Goal: Task Accomplishment & Management: Complete application form

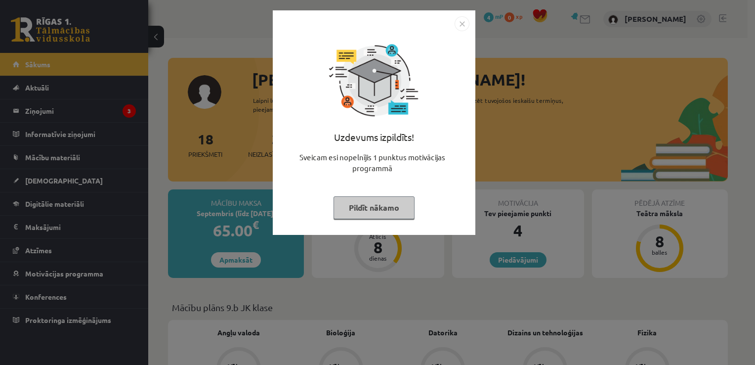
click at [376, 212] on button "Pildīt nākamo" at bounding box center [374, 207] width 81 height 23
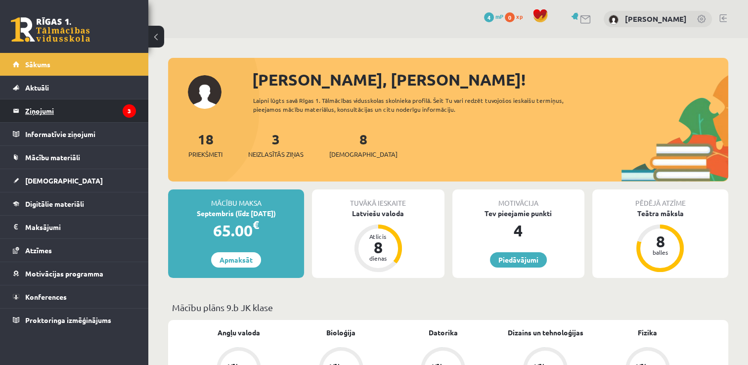
click at [91, 105] on legend "Ziņojumi 3" at bounding box center [80, 110] width 111 height 23
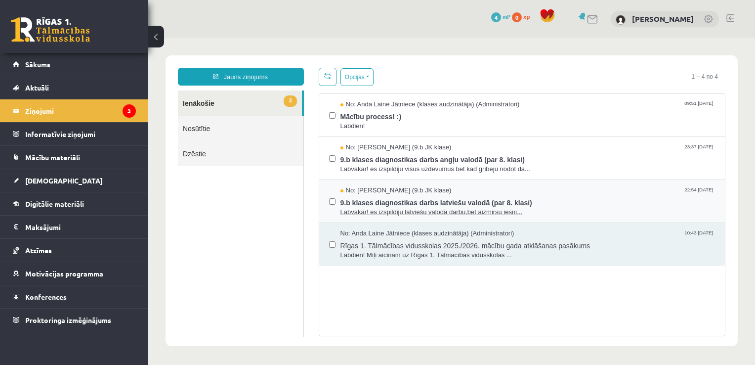
click at [361, 197] on span "9.b klases diagnostikas darbs latviešu valodā (par 8. klasi)" at bounding box center [527, 201] width 375 height 12
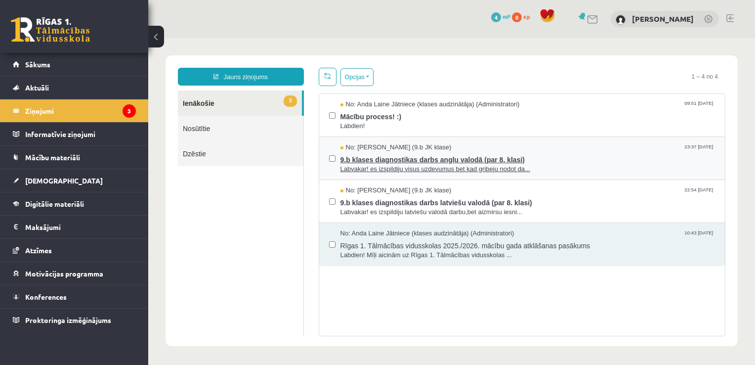
click at [387, 152] on span "9.b klases diagnostikas darbs angļu valodā (par 8. klasi)" at bounding box center [527, 158] width 375 height 12
click at [379, 117] on span "Mācību process! :)" at bounding box center [527, 115] width 375 height 12
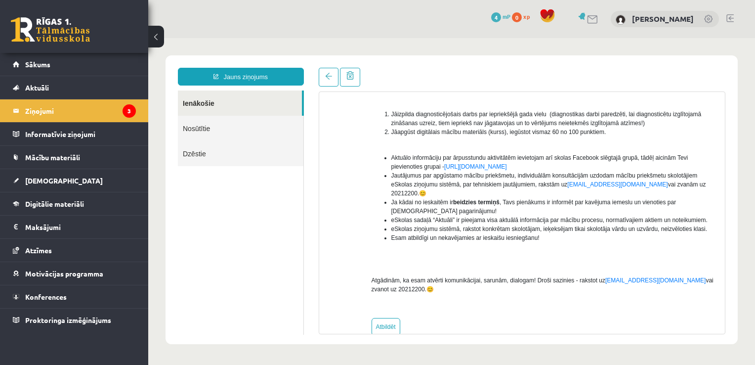
scroll to position [156, 0]
click at [109, 106] on legend "Ziņojumi 3" at bounding box center [80, 110] width 111 height 23
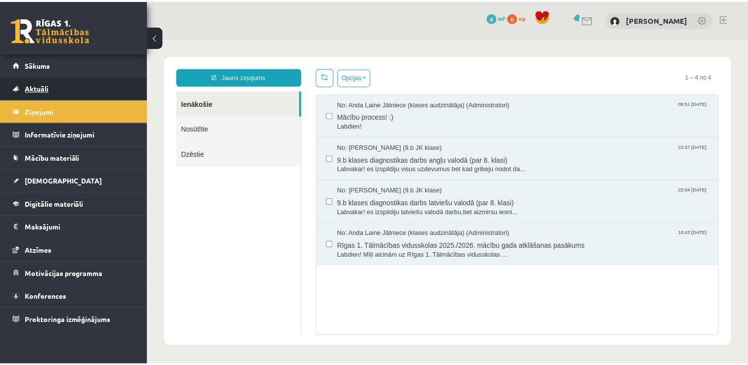
scroll to position [0, 0]
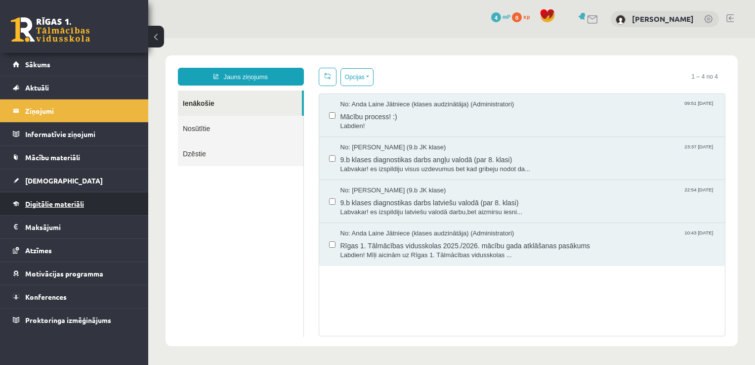
click at [42, 209] on link "Digitālie materiāli" at bounding box center [74, 203] width 123 height 23
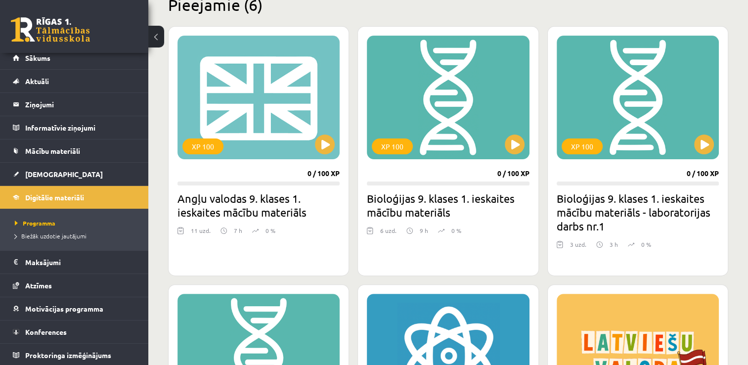
scroll to position [257, 0]
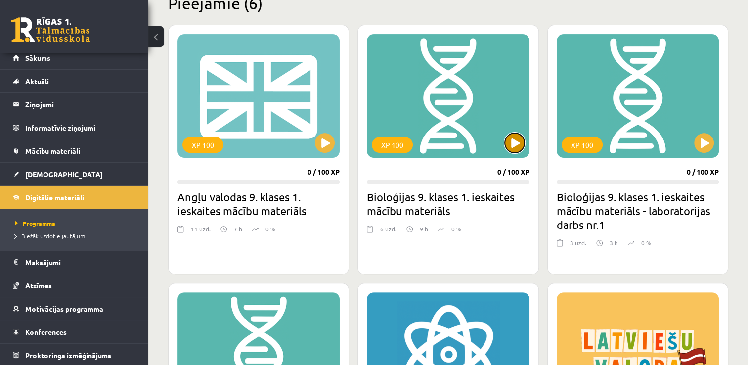
click at [518, 138] on button at bounding box center [515, 143] width 20 height 20
click at [468, 147] on div "XP 100" at bounding box center [448, 96] width 162 height 124
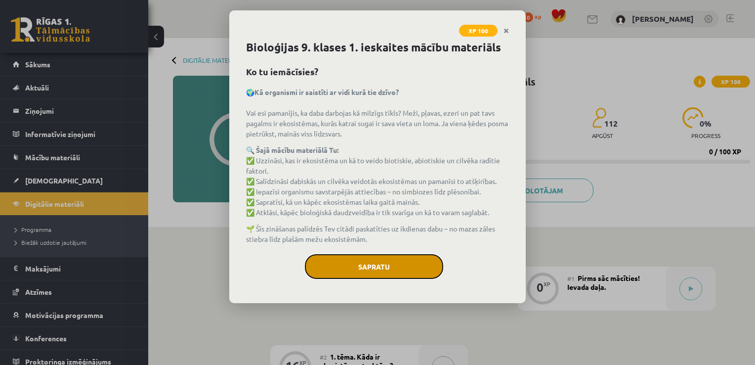
click at [358, 268] on button "Sapratu" at bounding box center [374, 266] width 138 height 25
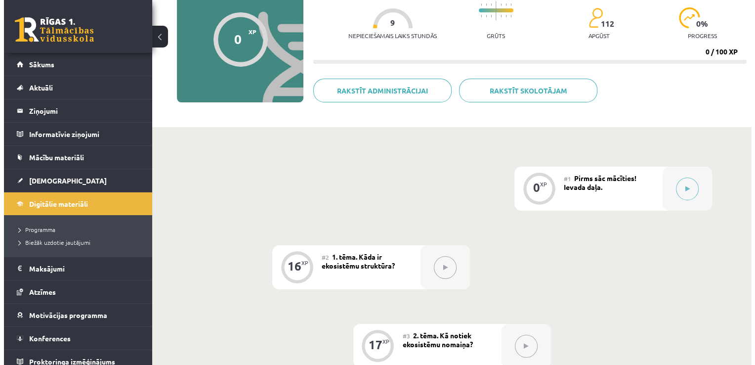
scroll to position [119, 0]
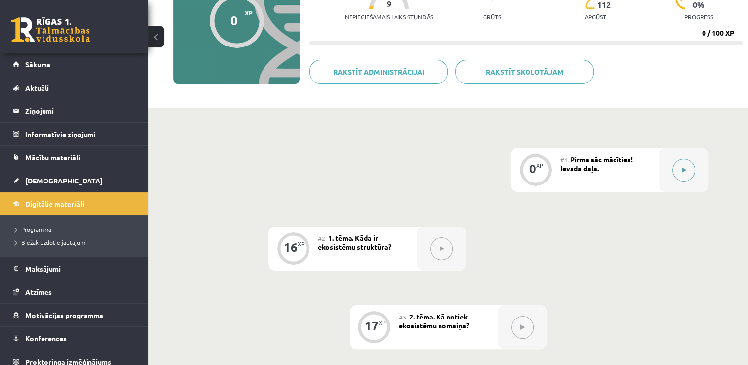
click at [679, 171] on button at bounding box center [683, 170] width 23 height 23
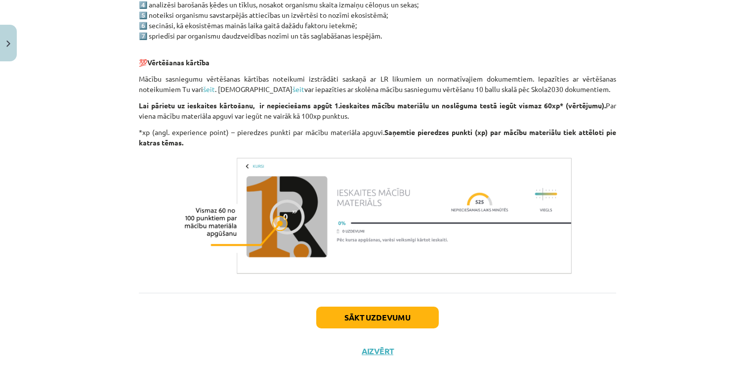
scroll to position [561, 0]
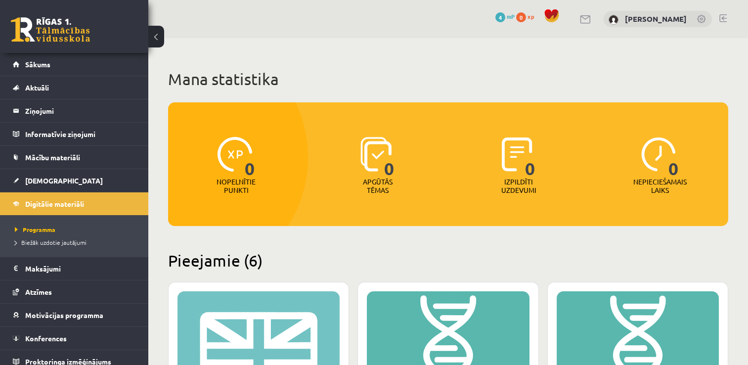
scroll to position [256, 0]
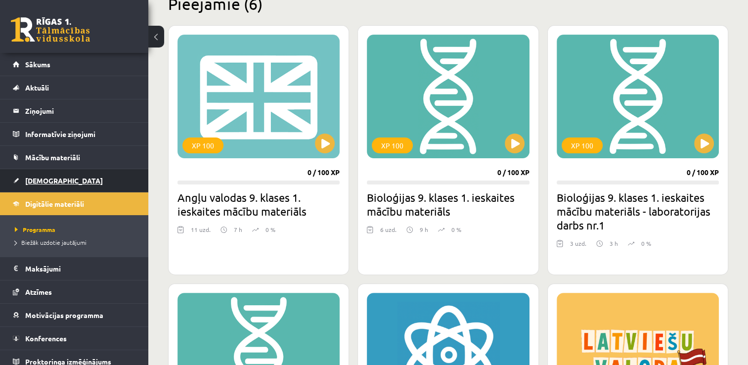
click at [62, 177] on link "[DEMOGRAPHIC_DATA]" at bounding box center [74, 180] width 123 height 23
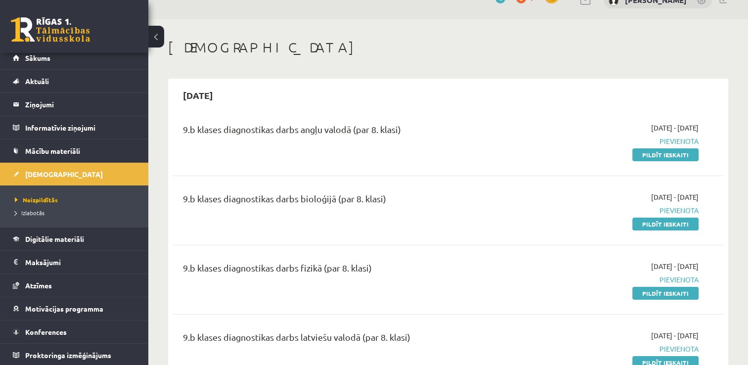
scroll to position [20, 0]
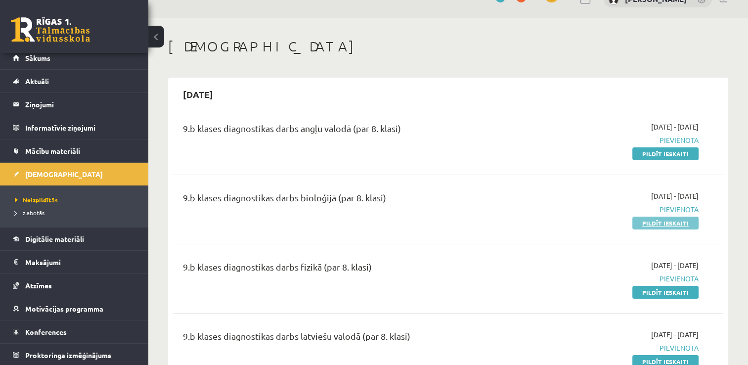
click at [654, 228] on link "Pildīt ieskaiti" at bounding box center [665, 222] width 66 height 13
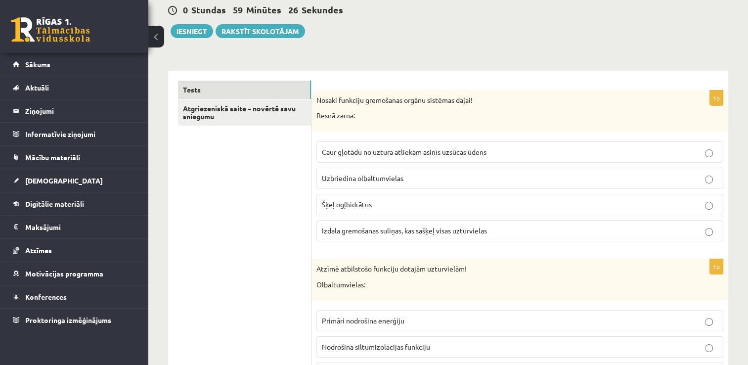
scroll to position [99, 0]
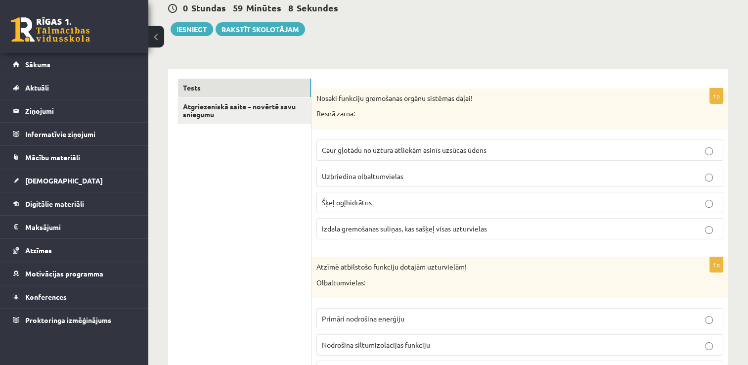
click at [436, 152] on span "Caur gļotādu no uztura atliekām asinīs uzsūcas ūdens" at bounding box center [404, 149] width 165 height 9
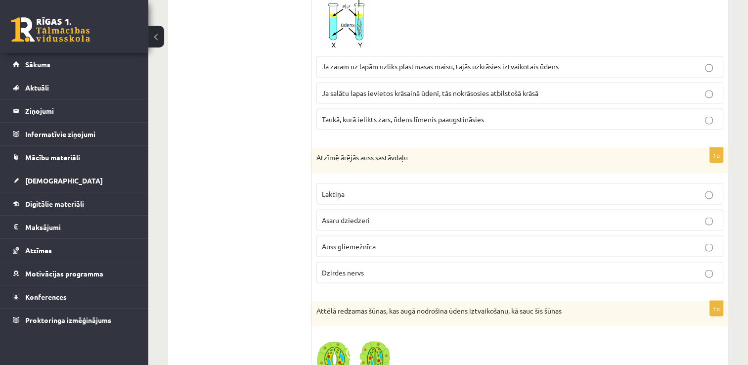
scroll to position [1781, 0]
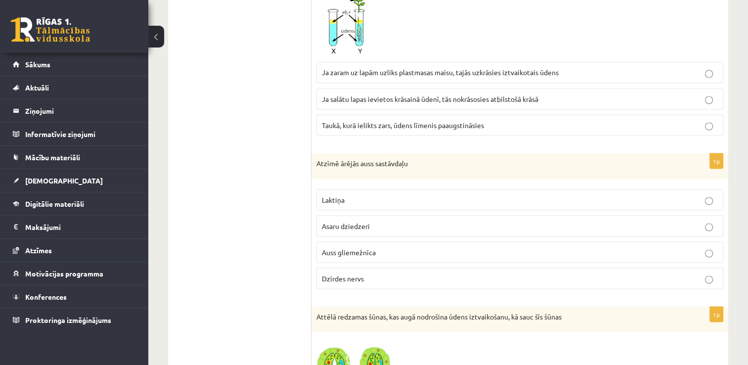
click at [708, 197] on label "Laktiņa" at bounding box center [519, 199] width 407 height 21
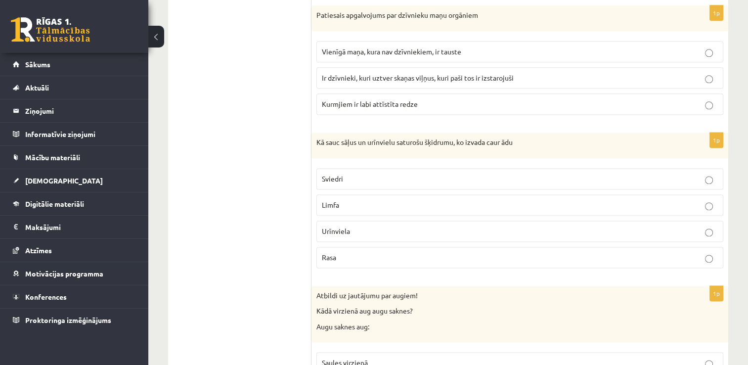
scroll to position [1224, 0]
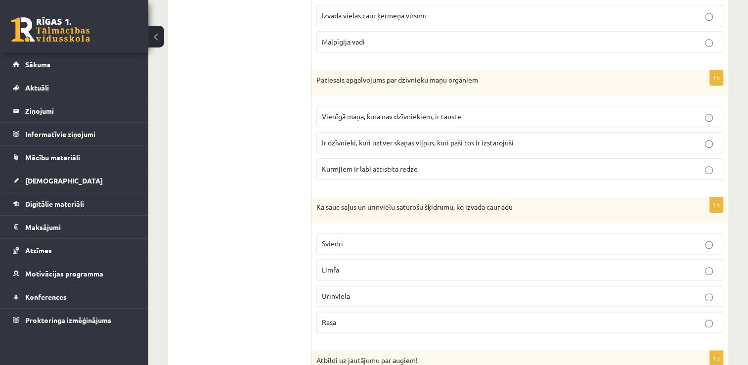
drag, startPoint x: 750, startPoint y: 110, endPoint x: 743, endPoint y: 64, distance: 46.4
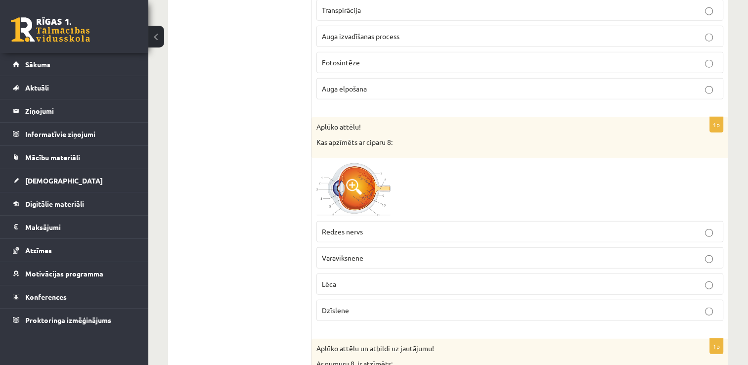
scroll to position [2506, 0]
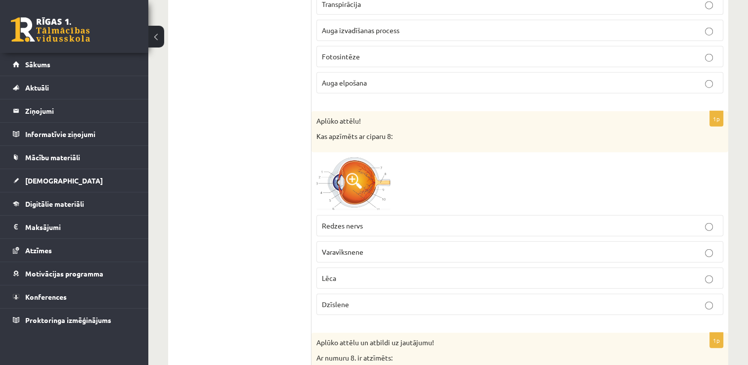
click at [363, 169] on img at bounding box center [353, 183] width 74 height 53
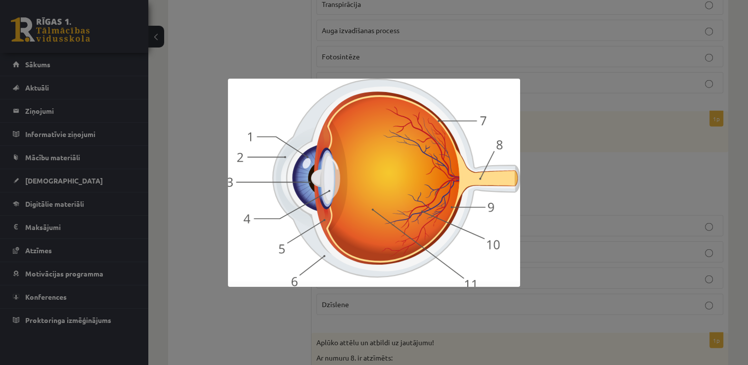
click at [528, 95] on div at bounding box center [374, 182] width 748 height 365
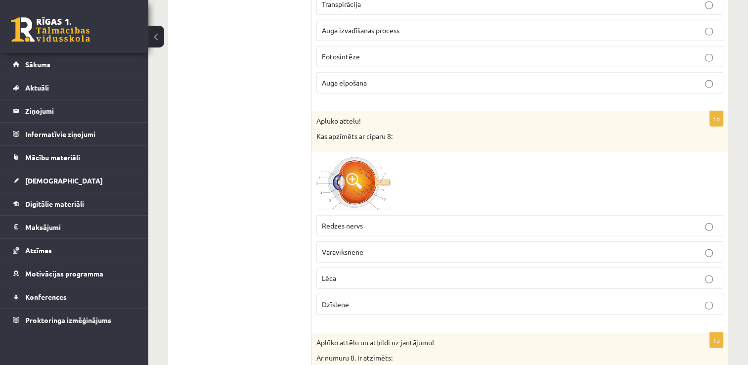
click at [387, 177] on img at bounding box center [353, 183] width 74 height 53
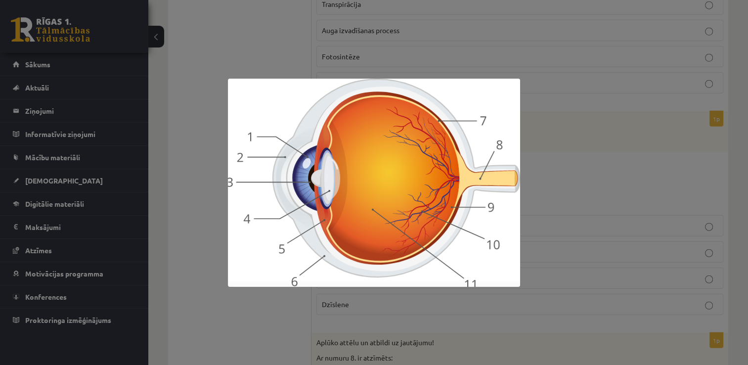
click at [524, 152] on div at bounding box center [374, 182] width 748 height 365
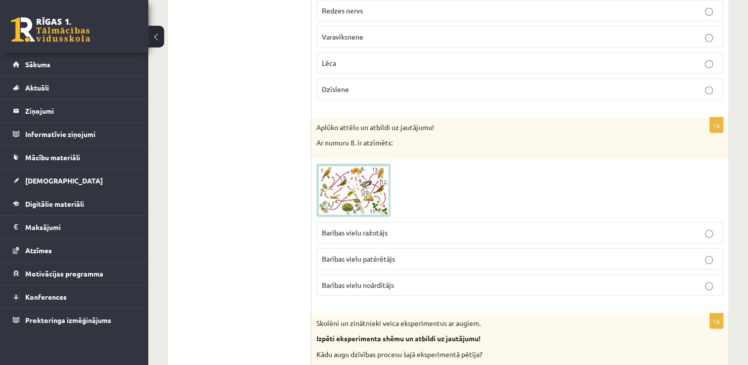
scroll to position [2727, 0]
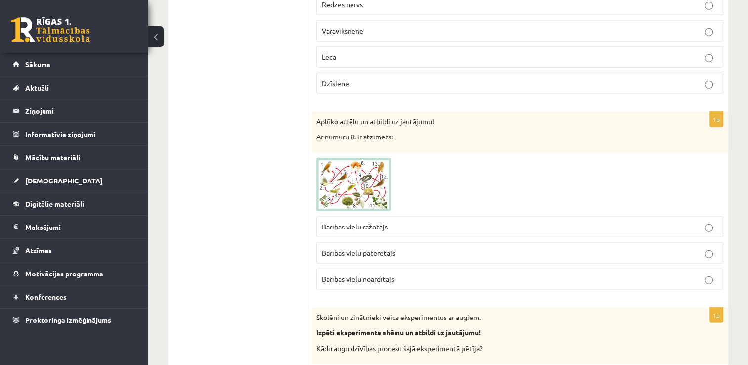
click at [358, 179] on img at bounding box center [353, 184] width 74 height 53
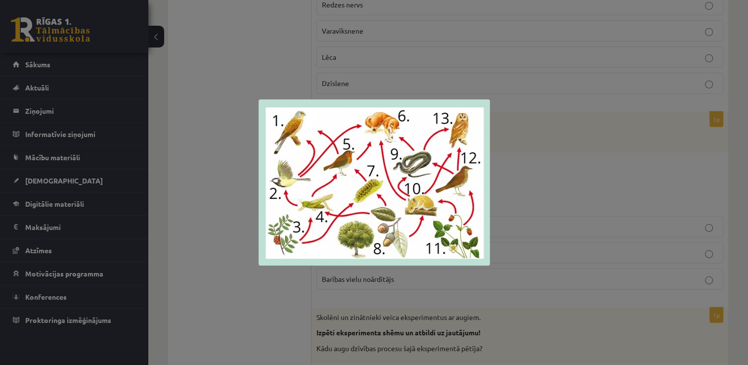
click at [506, 161] on div at bounding box center [374, 182] width 748 height 365
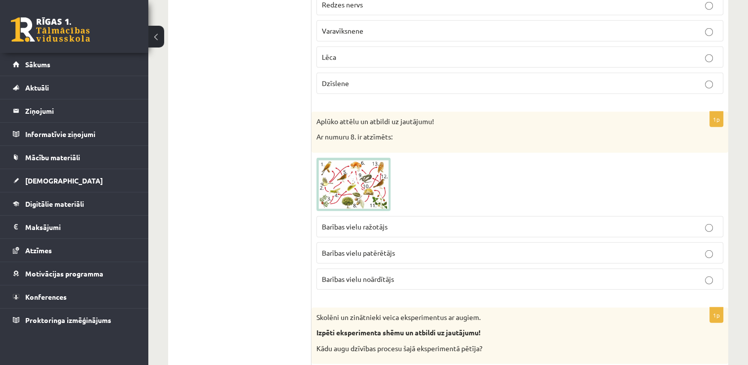
click at [436, 221] on p "Barības vielu ražotājs" at bounding box center [520, 226] width 396 height 10
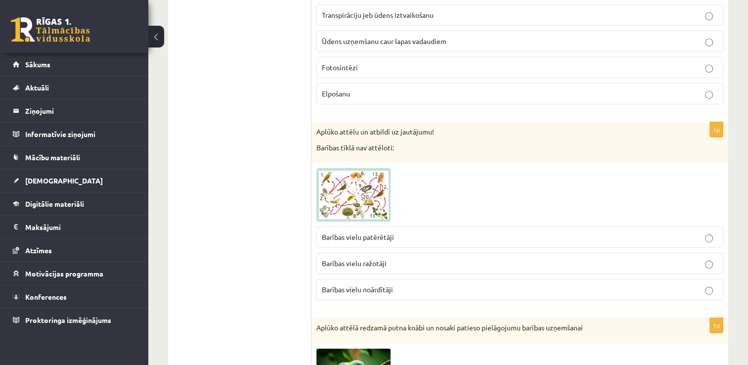
scroll to position [3172, 0]
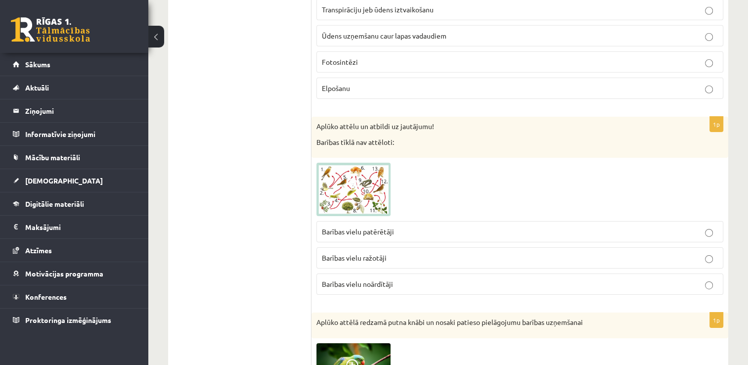
click at [371, 186] on img at bounding box center [353, 189] width 74 height 53
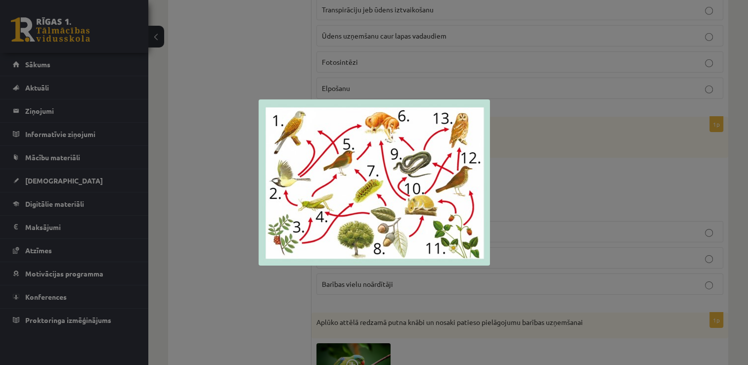
click at [546, 162] on div at bounding box center [374, 182] width 748 height 365
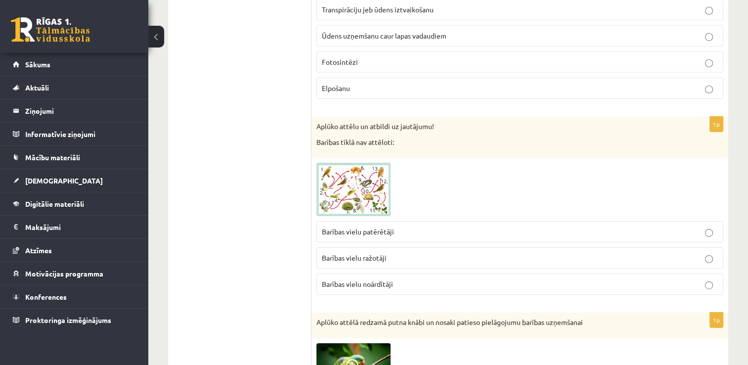
click at [361, 181] on span at bounding box center [354, 186] width 16 height 16
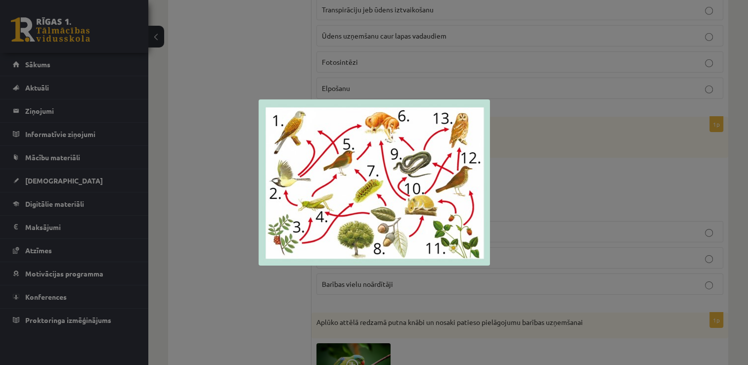
click at [505, 169] on div at bounding box center [374, 182] width 748 height 365
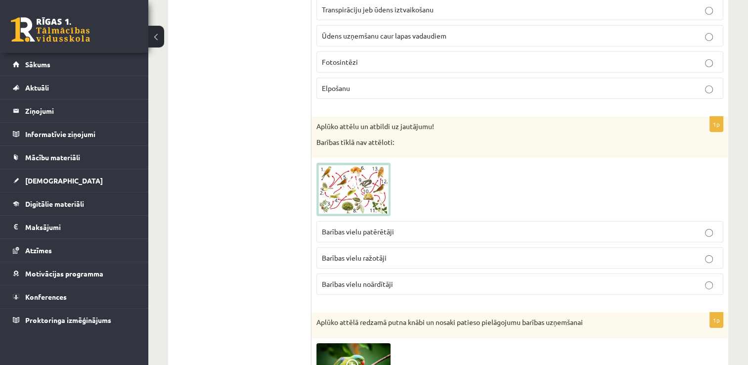
click at [437, 279] on p "Barības vielu noārdītāji" at bounding box center [520, 284] width 396 height 10
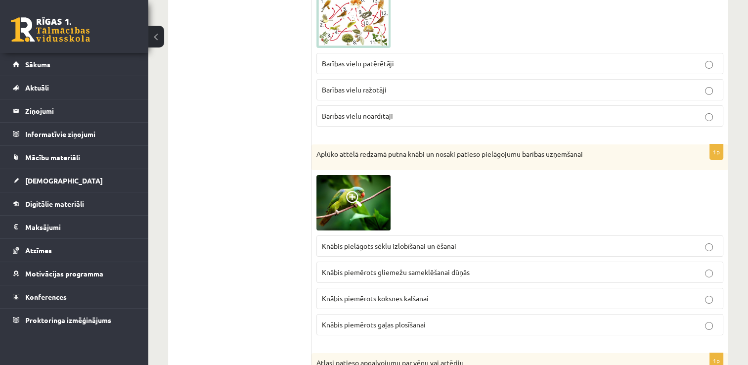
scroll to position [3387, 0]
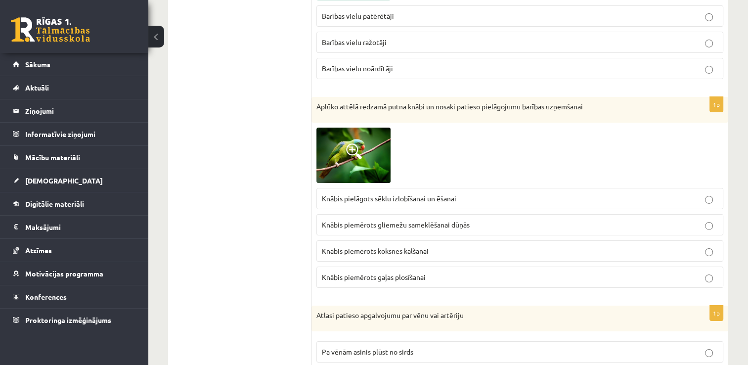
click at [349, 143] on span at bounding box center [354, 151] width 16 height 16
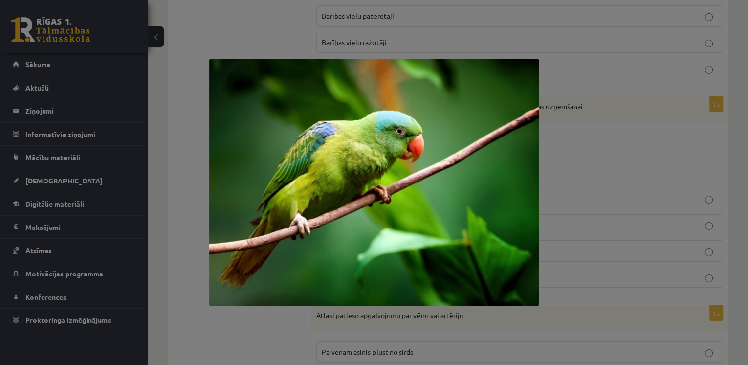
click at [407, 154] on img at bounding box center [374, 182] width 330 height 247
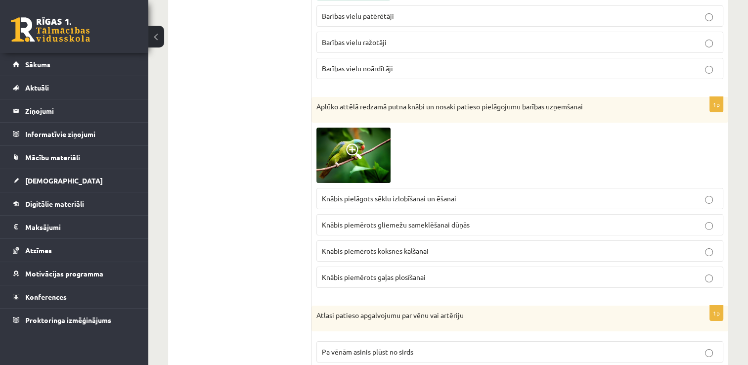
click at [370, 150] on img at bounding box center [353, 154] width 74 height 55
click at [370, 150] on img at bounding box center [374, 182] width 330 height 247
click at [370, 150] on img at bounding box center [353, 154] width 74 height 55
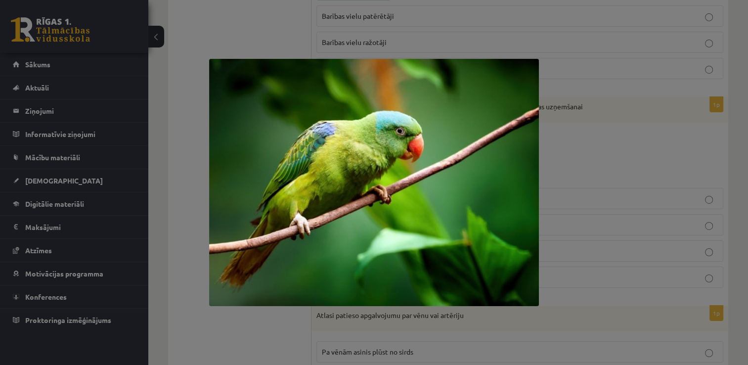
click at [562, 141] on div at bounding box center [374, 182] width 748 height 365
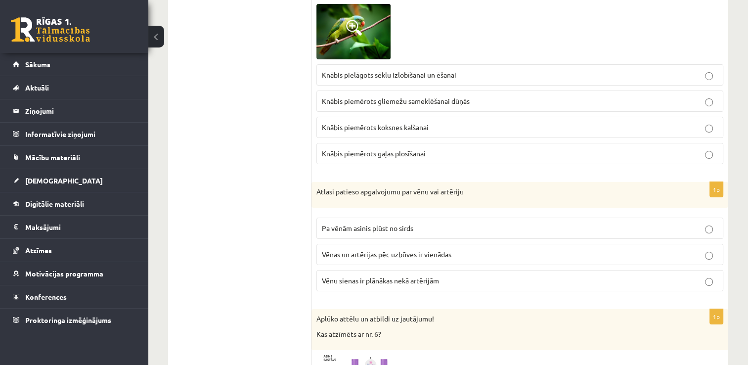
scroll to position [3522, 0]
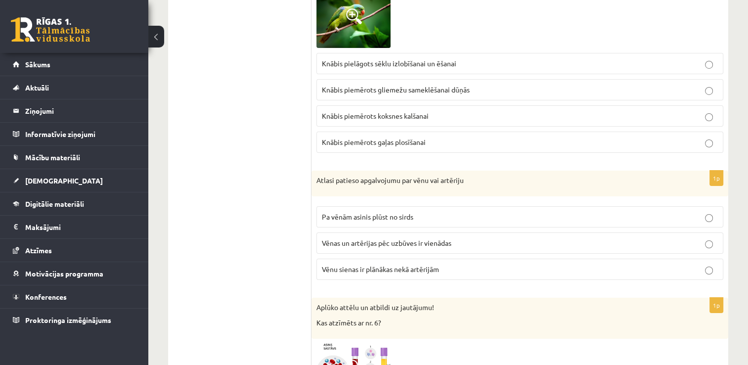
click at [710, 259] on label "Vēnu sienas ir plānākas nekā artērijām" at bounding box center [519, 268] width 407 height 21
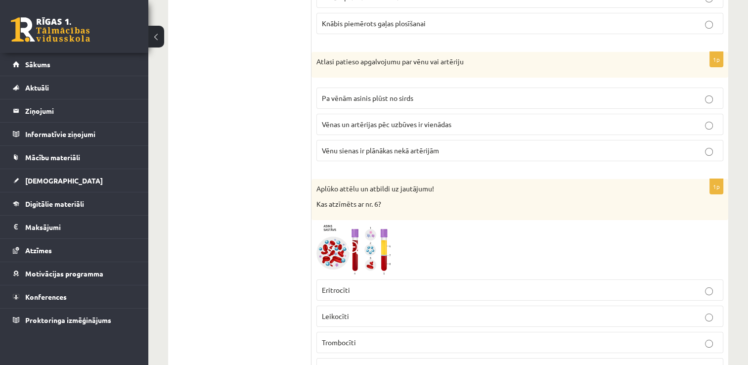
scroll to position [3670, 0]
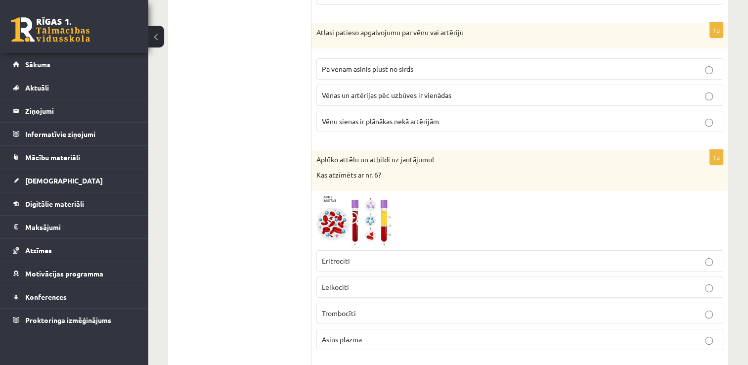
click at [385, 206] on img at bounding box center [353, 221] width 74 height 50
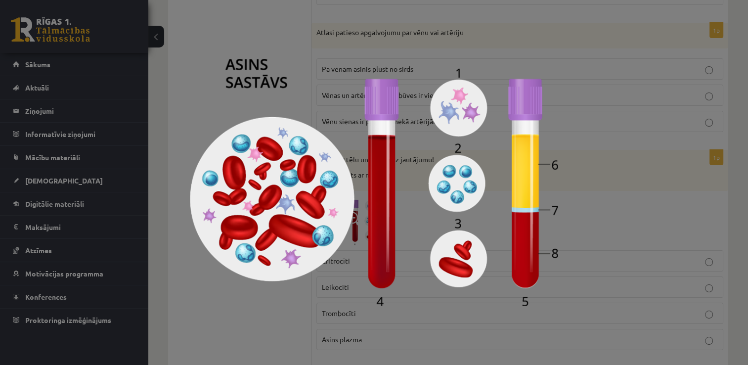
click at [593, 92] on div at bounding box center [374, 182] width 748 height 365
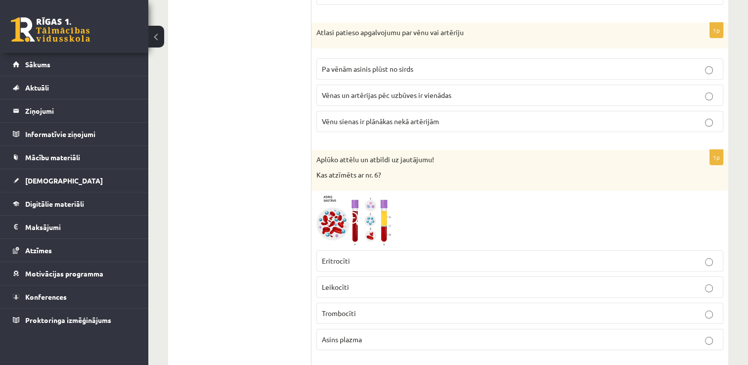
click at [363, 205] on img at bounding box center [353, 221] width 74 height 50
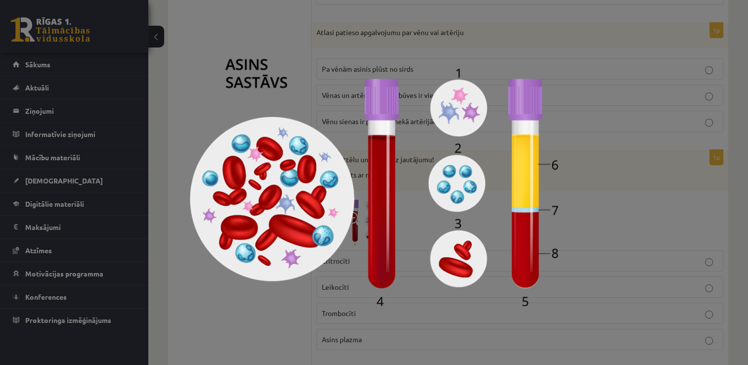
click at [616, 189] on div at bounding box center [374, 182] width 748 height 365
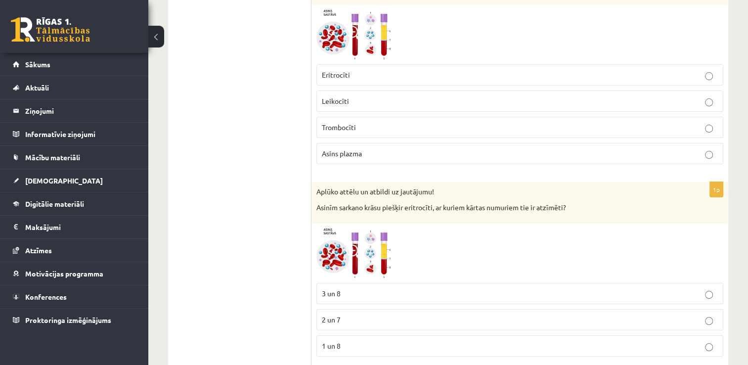
scroll to position [3862, 0]
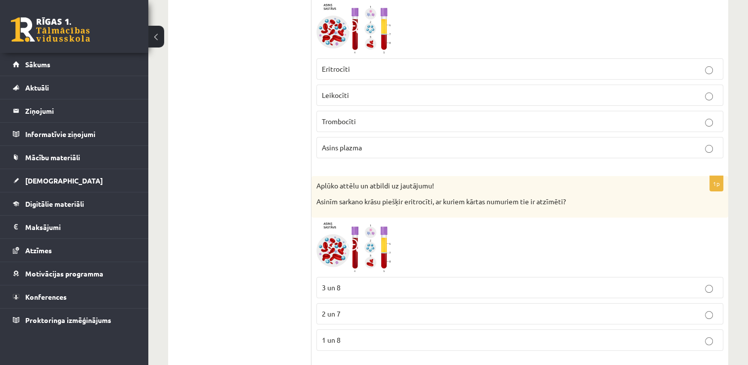
click at [381, 231] on img at bounding box center [353, 247] width 74 height 50
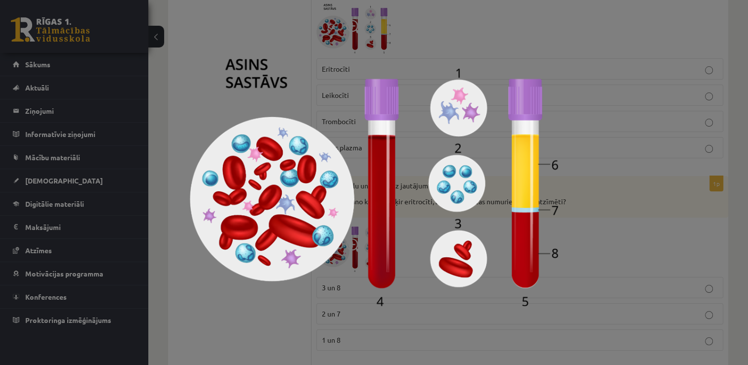
click at [436, 291] on img at bounding box center [374, 182] width 368 height 247
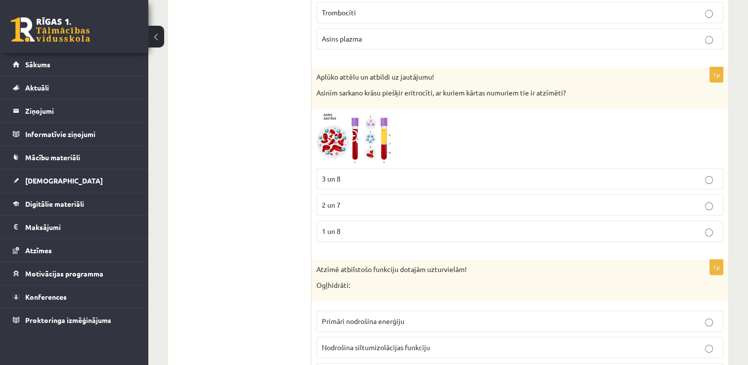
scroll to position [3959, 0]
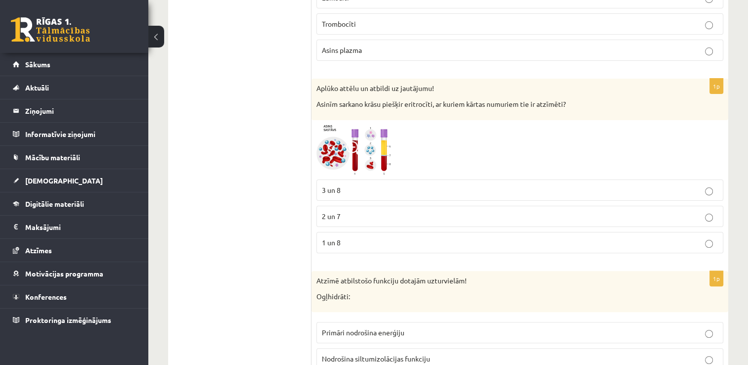
click at [714, 211] on p "2 un 7" at bounding box center [520, 216] width 396 height 10
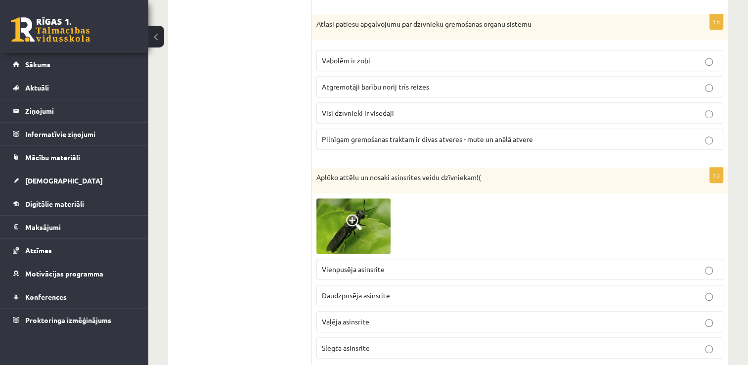
scroll to position [4390, 0]
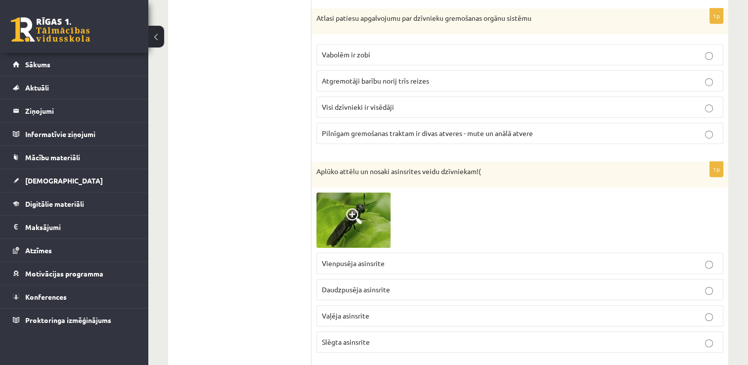
click at [371, 211] on img at bounding box center [353, 220] width 74 height 56
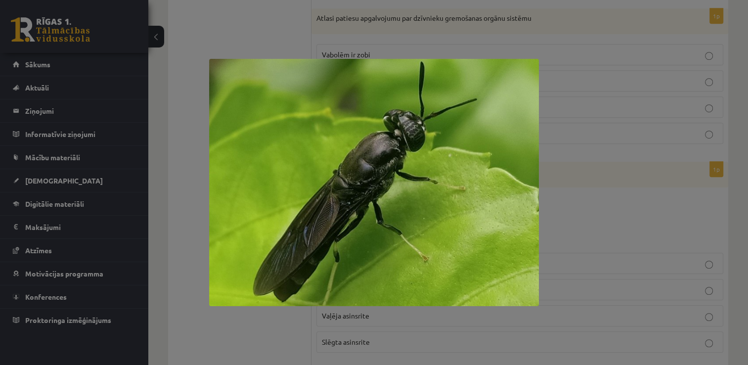
click at [565, 199] on div at bounding box center [374, 182] width 748 height 365
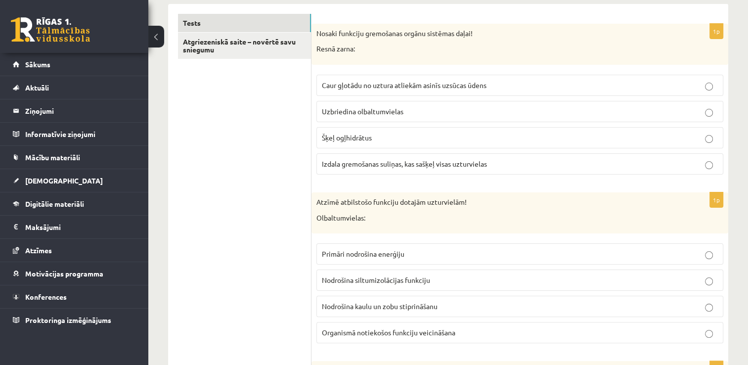
scroll to position [0, 0]
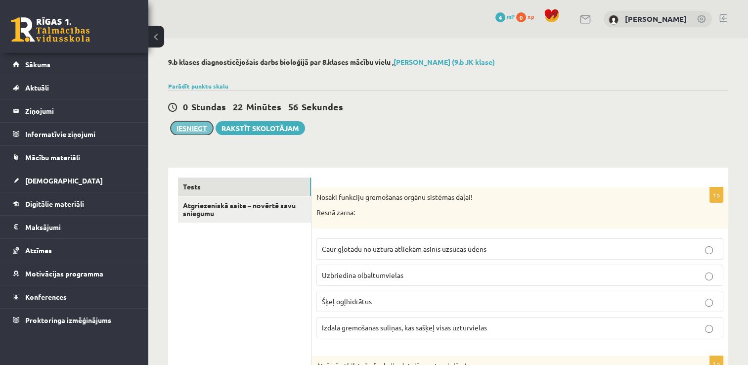
click at [193, 129] on button "Iesniegt" at bounding box center [191, 128] width 42 height 14
click at [188, 132] on button "Iesniegt" at bounding box center [191, 128] width 42 height 14
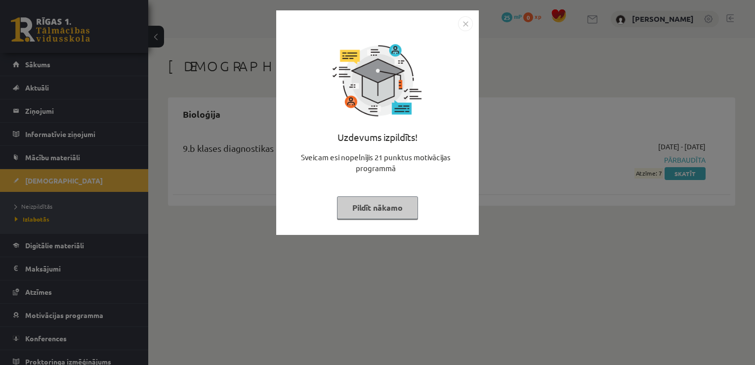
click at [392, 201] on button "Pildīt nākamo" at bounding box center [377, 207] width 81 height 23
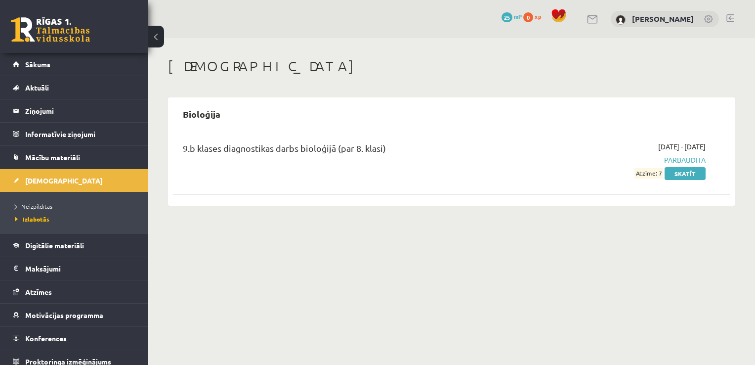
click at [668, 159] on span "Pārbaudīta" at bounding box center [623, 160] width 165 height 10
click at [654, 173] on span "Atzīme: 7" at bounding box center [648, 173] width 29 height 10
click at [671, 173] on link "Skatīt" at bounding box center [685, 173] width 41 height 13
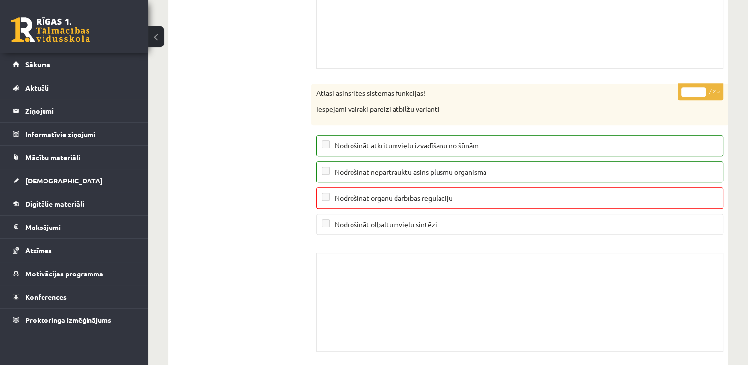
scroll to position [7875, 0]
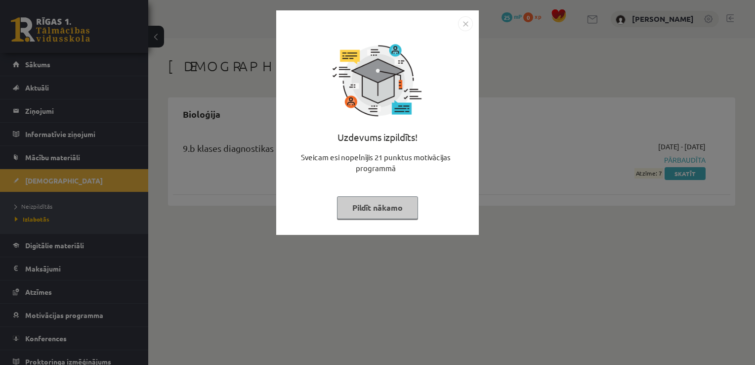
click at [397, 204] on button "Pildīt nākamo" at bounding box center [377, 207] width 81 height 23
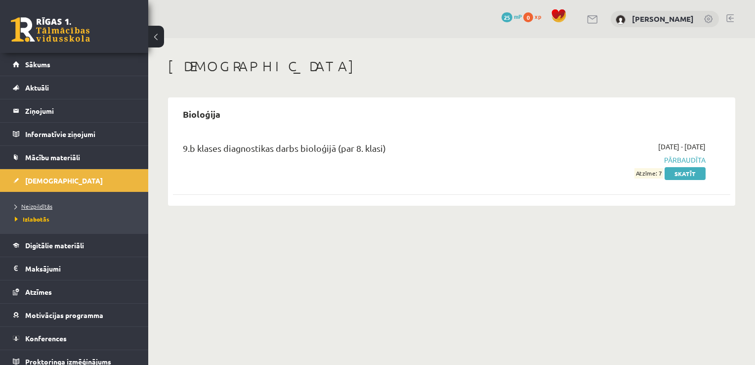
click at [49, 203] on span "Neizpildītās" at bounding box center [34, 206] width 38 height 8
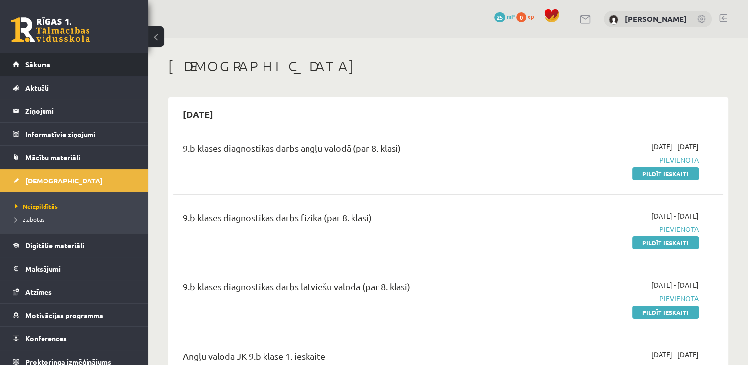
click at [42, 64] on span "Sākums" at bounding box center [37, 64] width 25 height 9
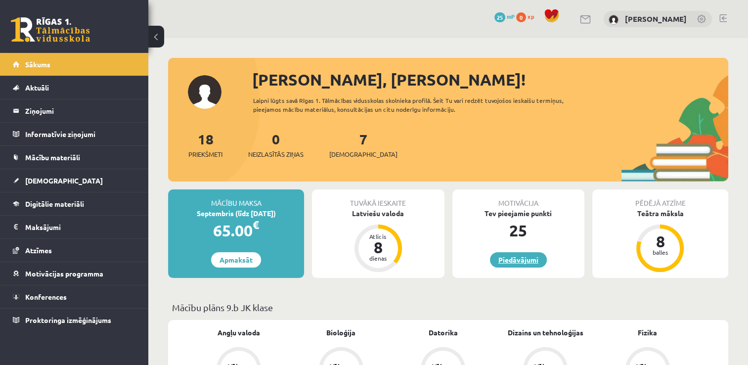
click at [506, 260] on link "Piedāvājumi" at bounding box center [518, 259] width 57 height 15
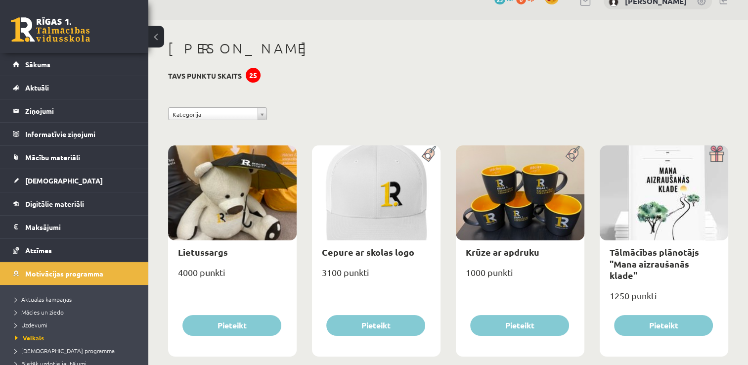
scroll to position [20, 0]
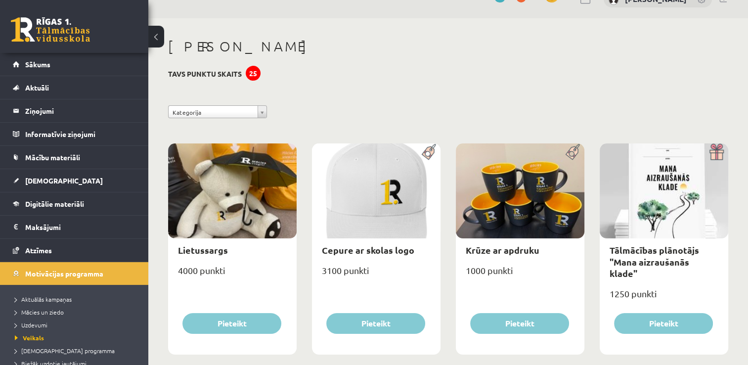
drag, startPoint x: 730, startPoint y: 60, endPoint x: 723, endPoint y: 119, distance: 59.7
click at [723, 119] on div "**********" at bounding box center [448, 114] width 575 height 18
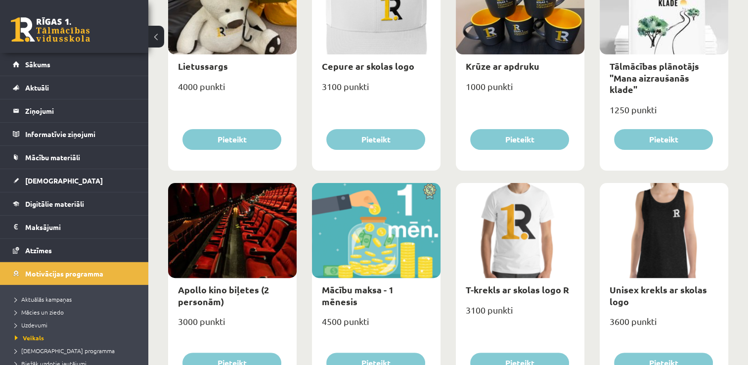
scroll to position [205, 0]
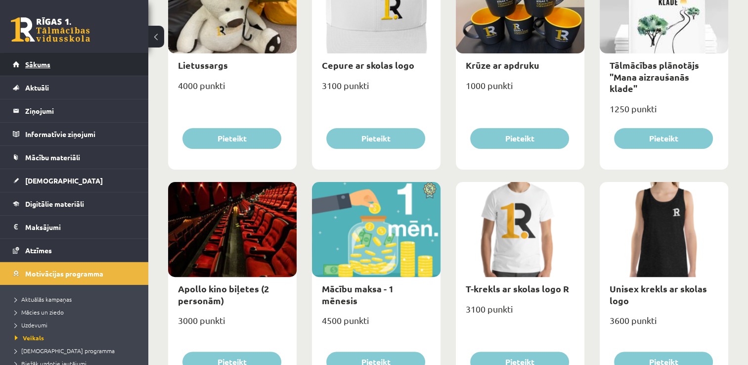
click at [71, 70] on link "Sākums" at bounding box center [74, 64] width 123 height 23
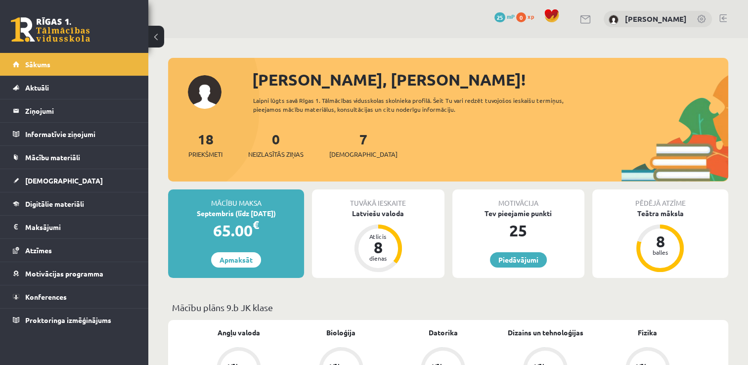
click at [376, 205] on div "Tuvākā ieskaite" at bounding box center [378, 198] width 132 height 19
click at [375, 255] on div "dienas" at bounding box center [378, 258] width 30 height 6
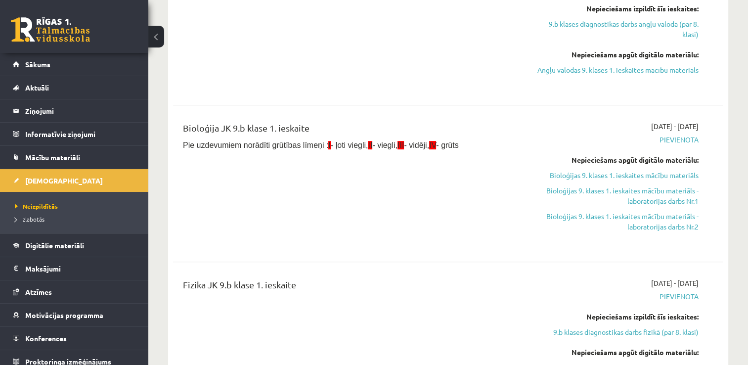
scroll to position [395, 0]
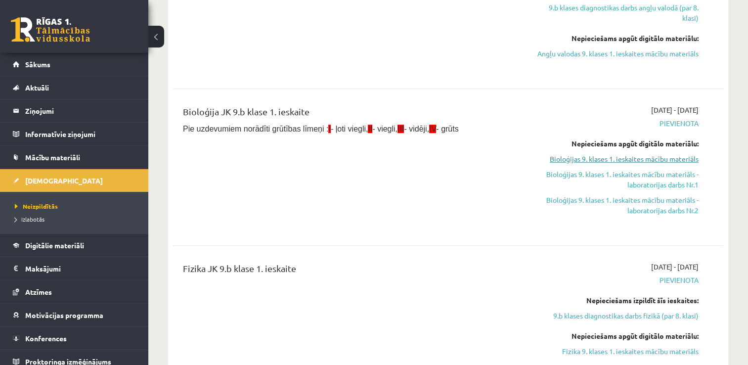
click at [625, 164] on link "Bioloģijas 9. klases 1. ieskaites mācību materiāls" at bounding box center [617, 159] width 162 height 10
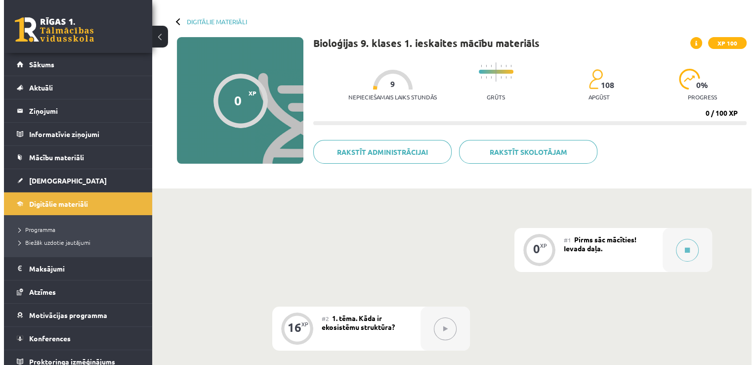
scroll to position [40, 0]
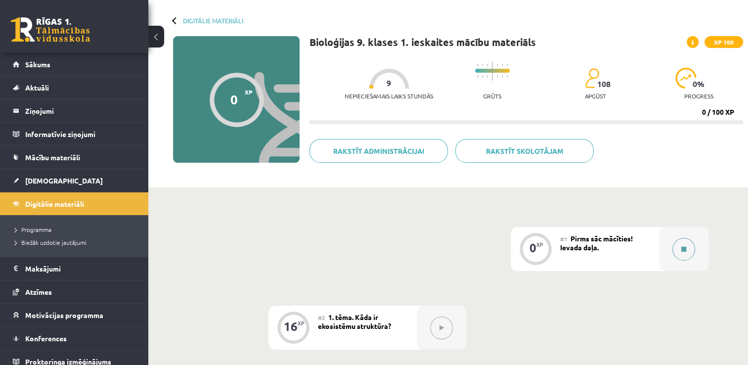
click at [672, 245] on button at bounding box center [683, 249] width 23 height 23
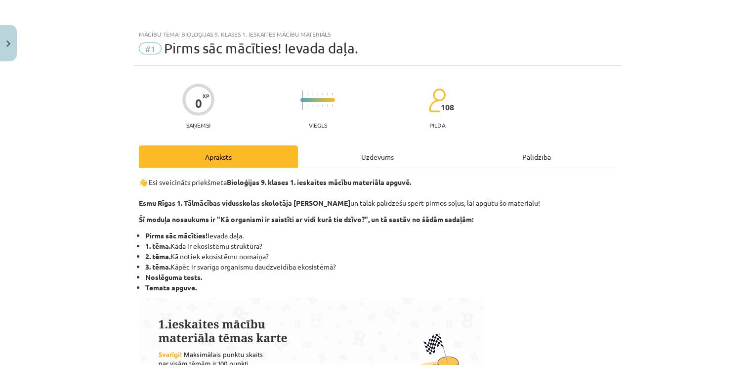
click at [375, 160] on div "Uzdevums" at bounding box center [377, 156] width 159 height 22
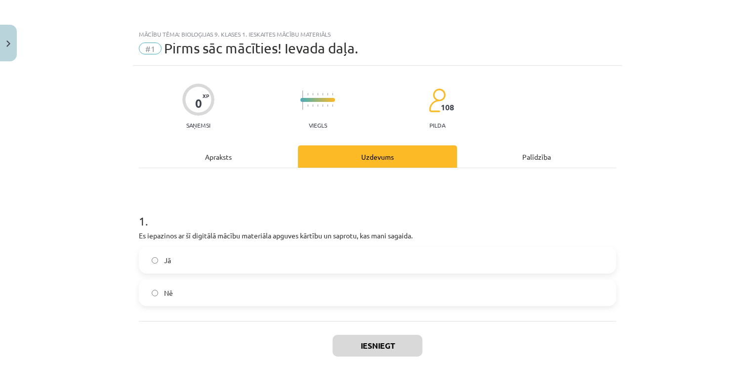
scroll to position [25, 0]
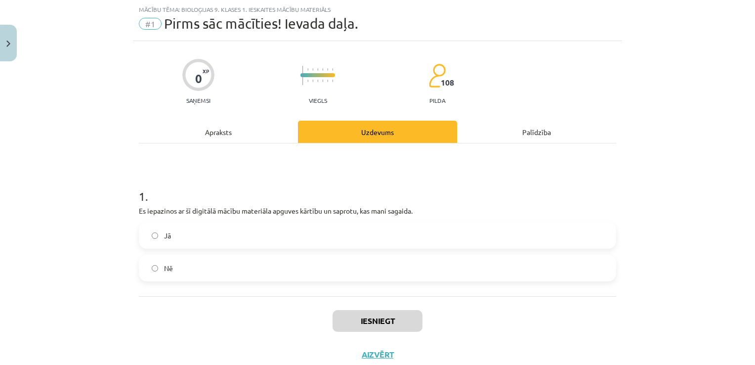
click at [213, 126] on div "Apraksts" at bounding box center [218, 132] width 159 height 22
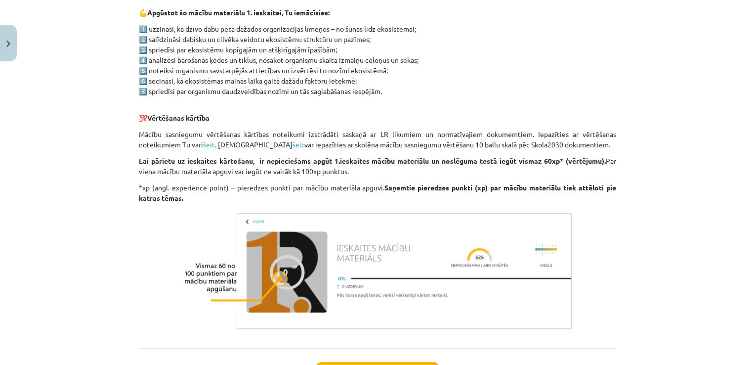
scroll to position [510, 0]
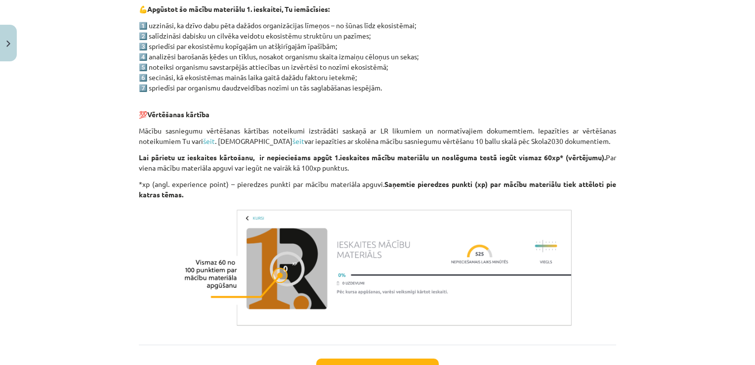
drag, startPoint x: 743, startPoint y: 242, endPoint x: 744, endPoint y: 249, distance: 6.5
click at [744, 249] on div "Mācību tēma: Bioloģijas 9. klases 1. ieskaites mācību materiāls #1 Pirms sāc mā…" at bounding box center [377, 182] width 755 height 365
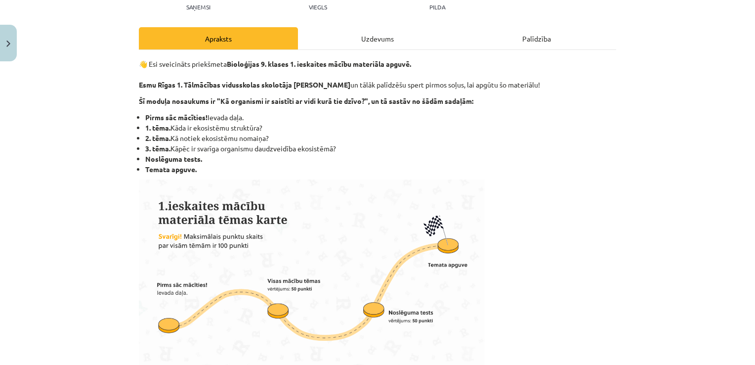
scroll to position [0, 0]
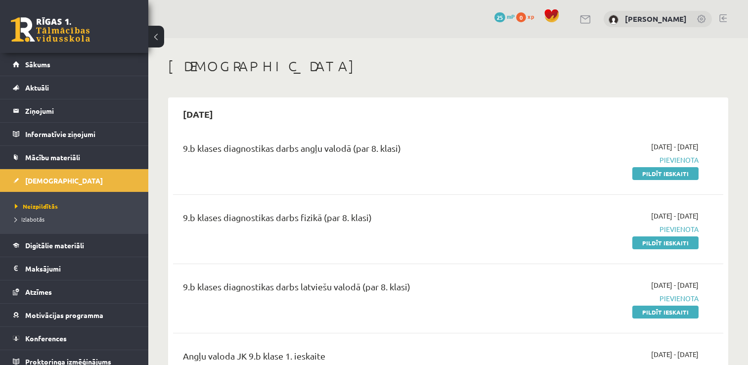
scroll to position [395, 0]
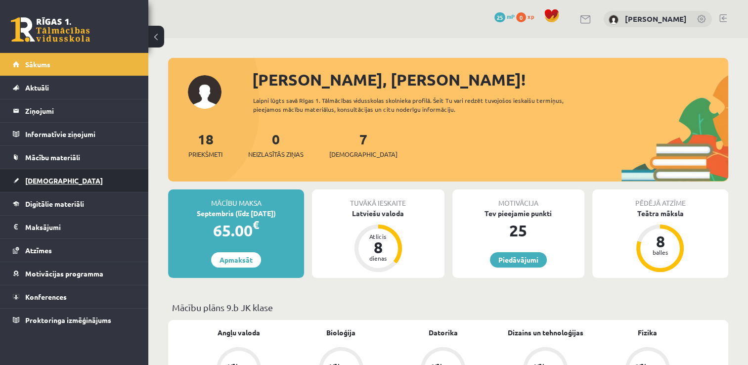
click at [52, 178] on span "[DEMOGRAPHIC_DATA]" at bounding box center [64, 180] width 78 height 9
